Goal: Task Accomplishment & Management: Manage account settings

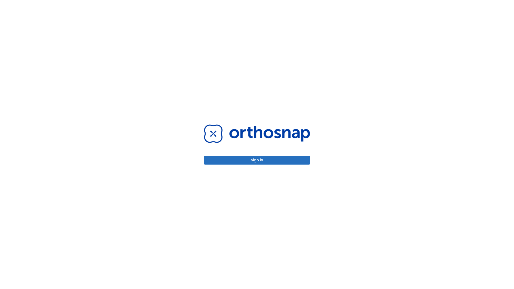
click at [257, 160] on button "Sign in" at bounding box center [257, 160] width 106 height 9
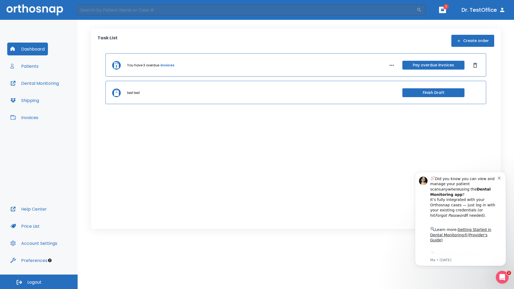
click at [39, 282] on span "Logout" at bounding box center [34, 282] width 14 height 6
